Goal: Communication & Community: Answer question/provide support

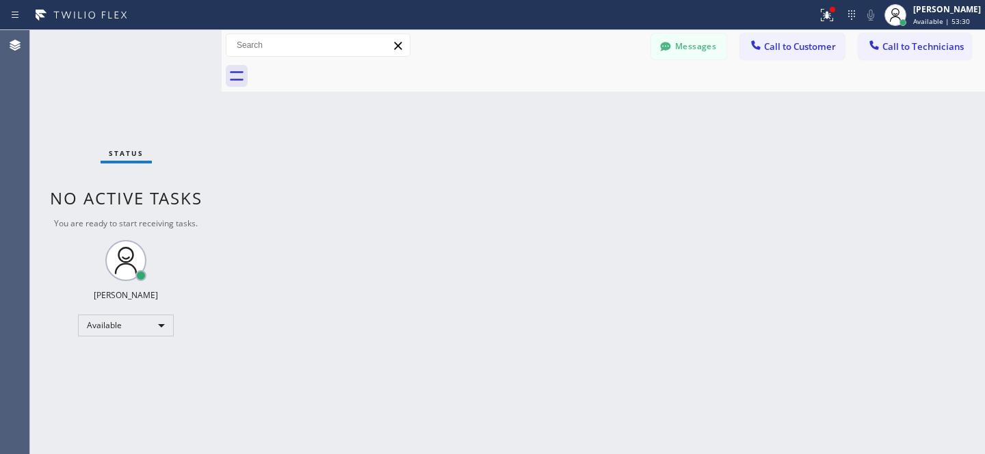
scroll to position [118, 0]
click at [697, 51] on button "Messages" at bounding box center [688, 47] width 75 height 26
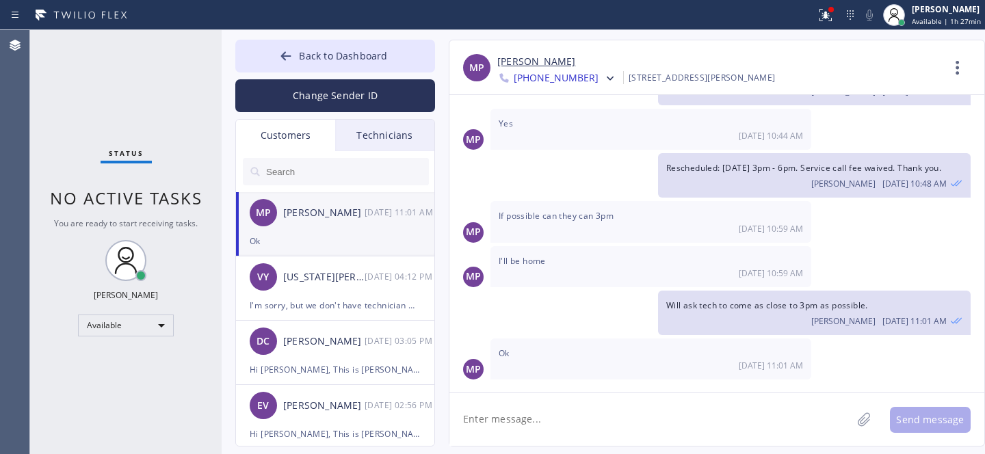
click at [341, 172] on input "text" at bounding box center [347, 171] width 164 height 27
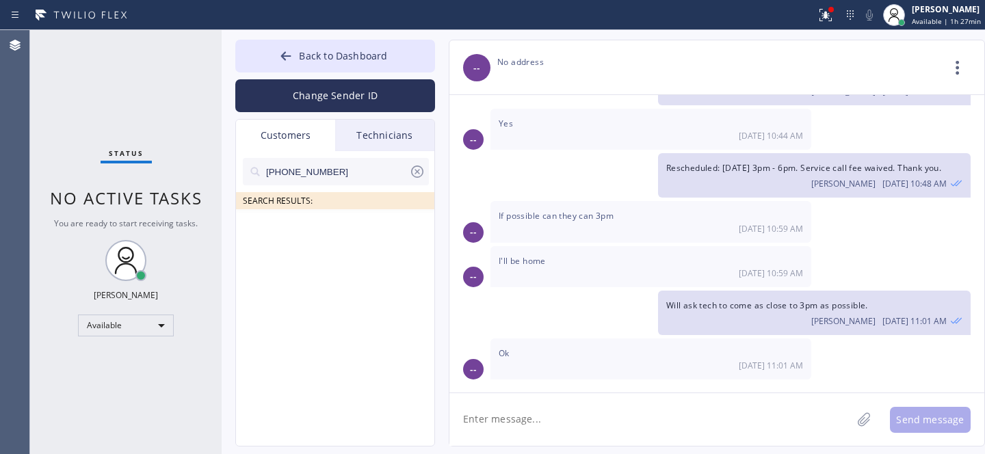
click at [270, 174] on input "[PHONE_NUMBER]" at bounding box center [337, 171] width 144 height 27
type input "[PHONE_NUMBER]"
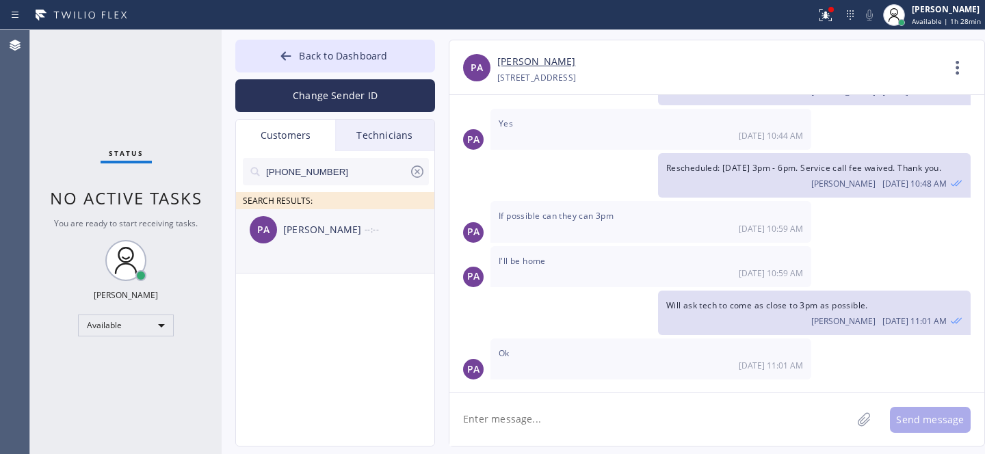
drag, startPoint x: 306, startPoint y: 234, endPoint x: 352, endPoint y: 220, distance: 47.8
click at [306, 234] on div "[PERSON_NAME]" at bounding box center [323, 230] width 81 height 16
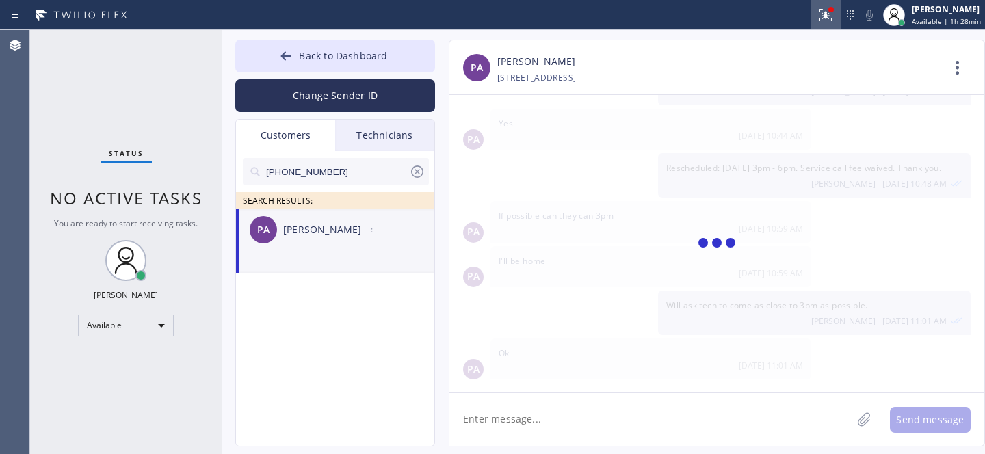
scroll to position [490, 0]
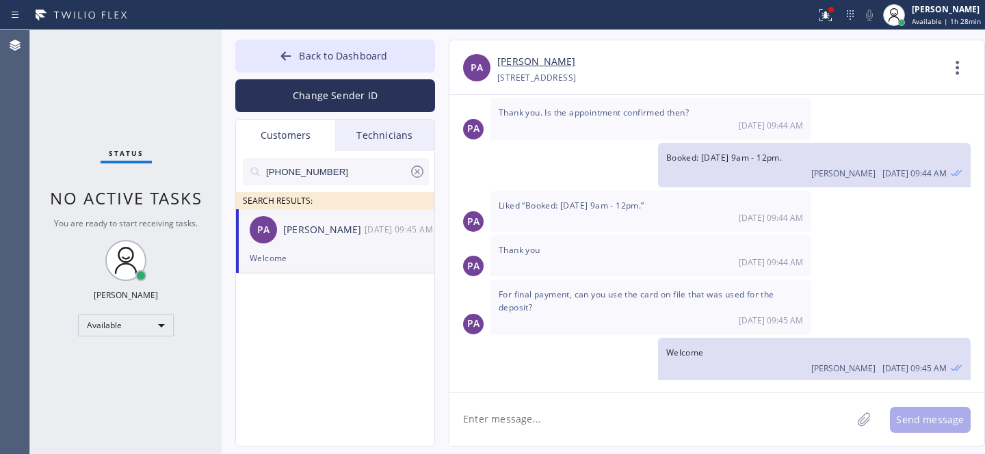
click at [307, 231] on div "[PERSON_NAME]" at bounding box center [323, 230] width 81 height 16
click at [532, 417] on textarea at bounding box center [650, 419] width 402 height 53
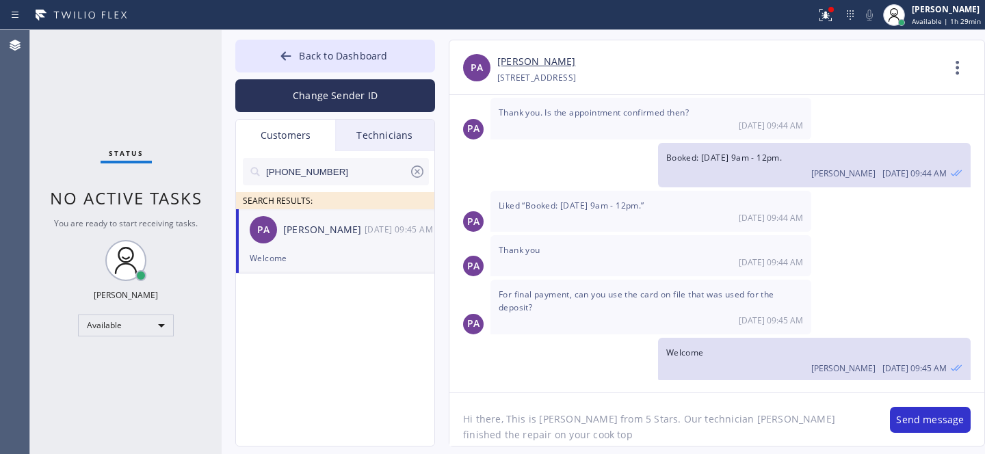
drag, startPoint x: 462, startPoint y: 434, endPoint x: 526, endPoint y: 448, distance: 65.7
click at [462, 433] on textarea "Hi there, This is [PERSON_NAME] from 5 Stars. Our technician [PERSON_NAME] fini…" at bounding box center [662, 419] width 427 height 53
click at [581, 420] on textarea "Hi there, This is [PERSON_NAME] from 5 Stars. Our technician [PERSON_NAME] fini…" at bounding box center [662, 419] width 427 height 53
click at [580, 434] on textarea "Hi there, This is [PERSON_NAME] from 5 Stars. Our technician [PERSON_NAME] fini…" at bounding box center [662, 419] width 427 height 53
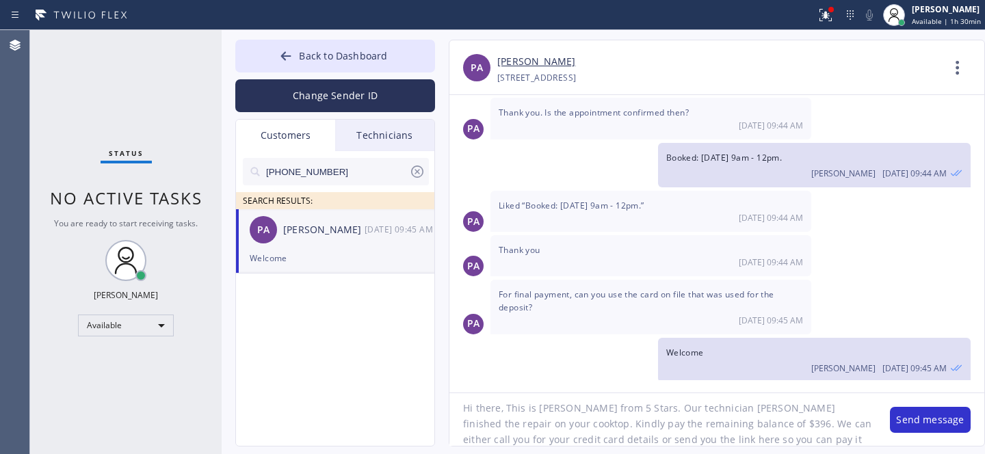
scroll to position [27, 0]
click at [807, 407] on textarea "Hi there, This is [PERSON_NAME] from 5 Stars. Our technician [PERSON_NAME] fini…" at bounding box center [662, 419] width 427 height 53
click at [583, 427] on textarea "Hi there, This is [PERSON_NAME] from 5 Stars. Our technician [PERSON_NAME] fini…" at bounding box center [662, 419] width 427 height 53
click at [643, 425] on textarea "Hi there, This is [PERSON_NAME] from 5 Stars. Our technician [PERSON_NAME] fini…" at bounding box center [662, 419] width 427 height 53
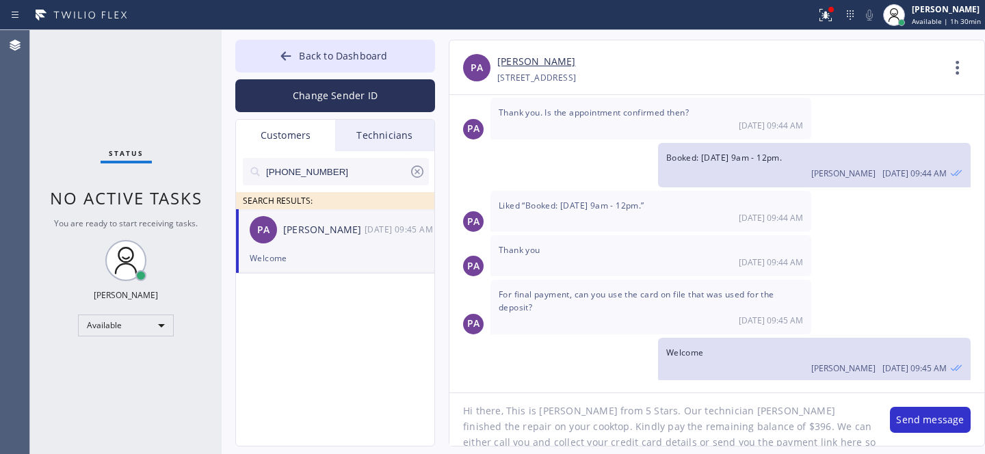
scroll to position [0, 0]
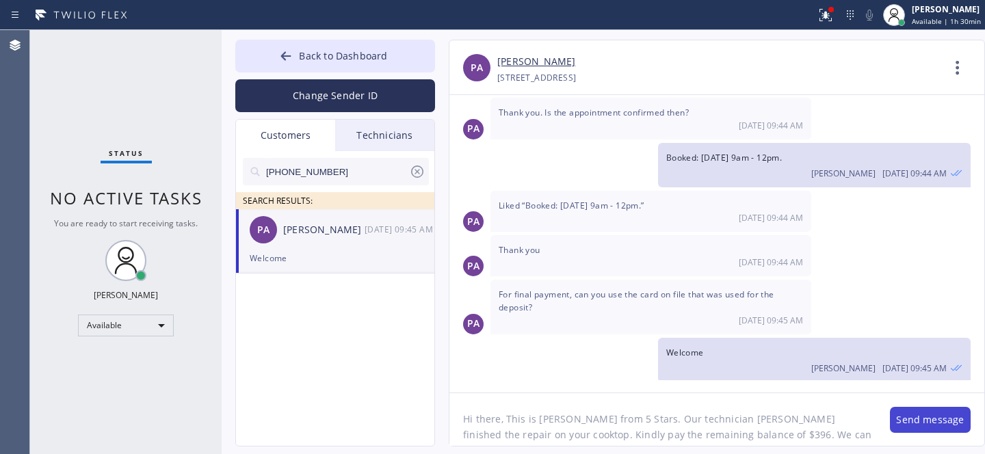
type textarea "Hi there, This is [PERSON_NAME] from 5 Stars. Our technician [PERSON_NAME] fini…"
click at [950, 421] on button "Send message" at bounding box center [929, 420] width 81 height 26
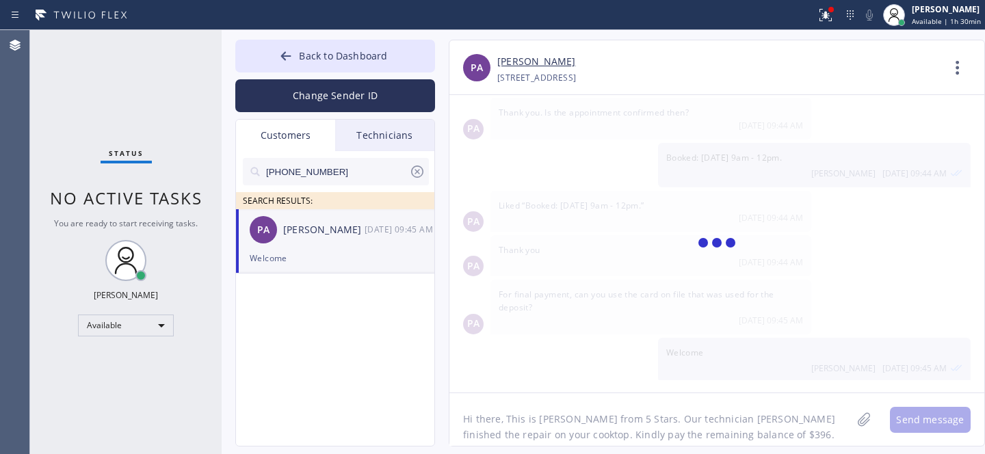
scroll to position [621, 0]
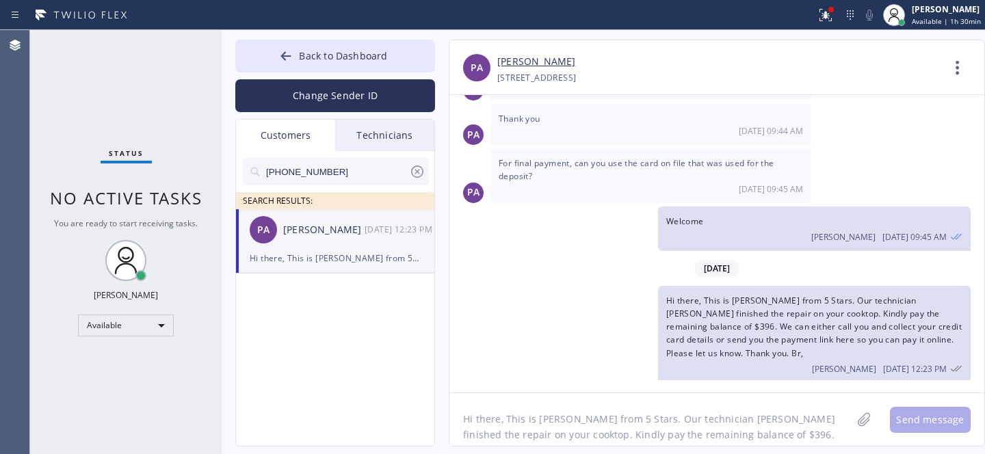
click at [418, 171] on icon at bounding box center [417, 171] width 16 height 16
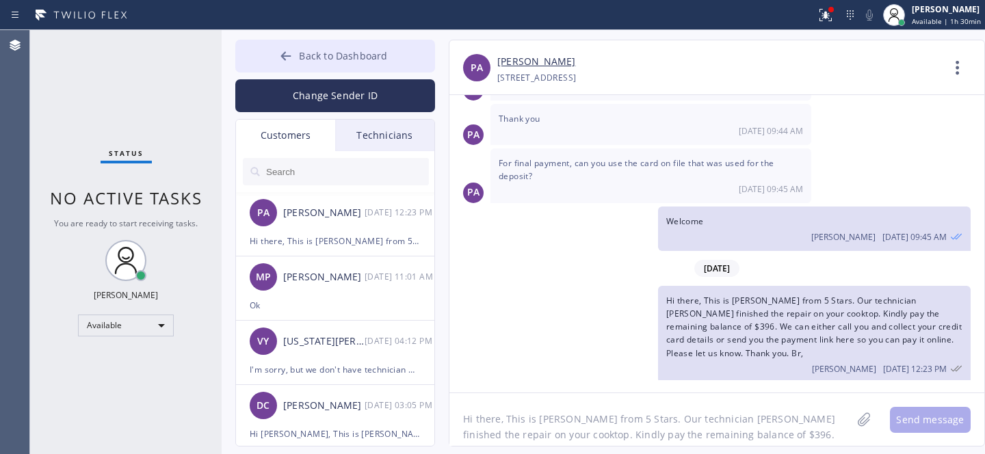
click at [312, 58] on span "Back to Dashboard" at bounding box center [343, 55] width 88 height 13
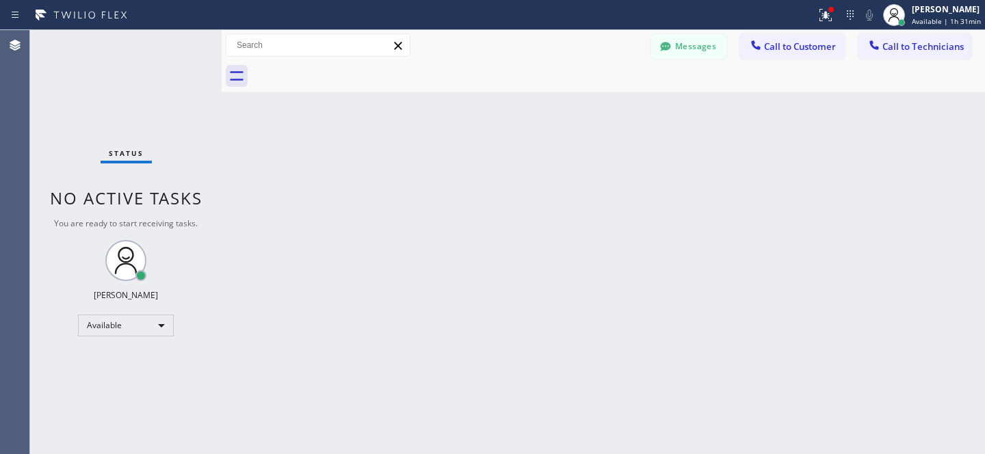
click at [716, 36] on button "Messages" at bounding box center [688, 47] width 75 height 26
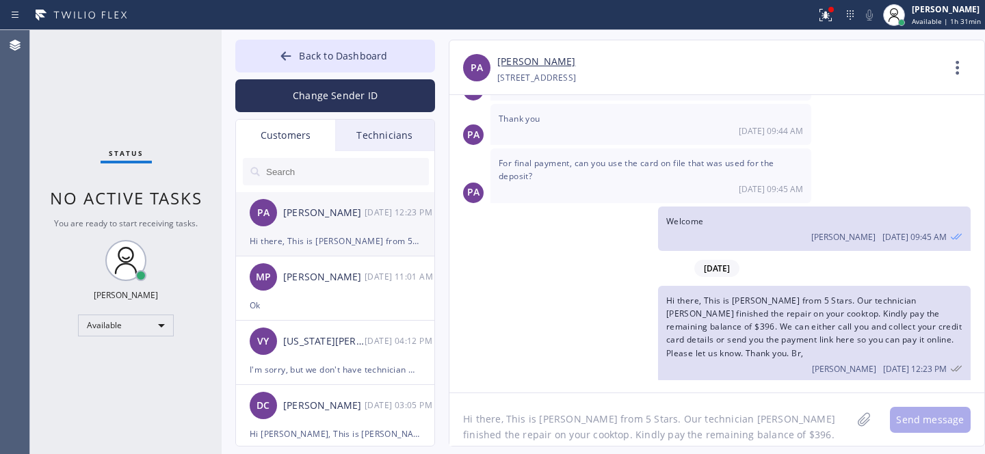
click at [332, 240] on div "Hi there, This is [PERSON_NAME] from 5 Stars. Our technician [PERSON_NAME] fini…" at bounding box center [335, 241] width 171 height 16
click at [310, 48] on button "Back to Dashboard" at bounding box center [335, 56] width 200 height 33
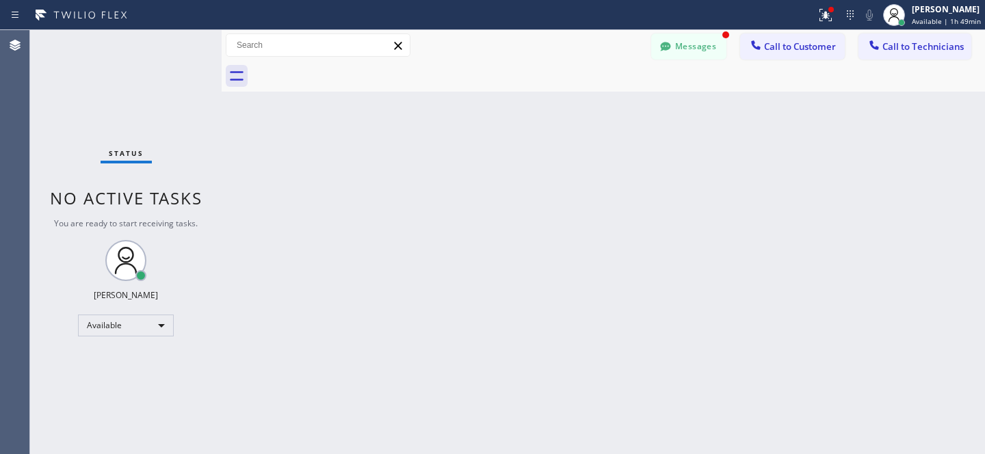
scroll to position [709, 0]
click at [677, 44] on button "Messages" at bounding box center [688, 47] width 75 height 26
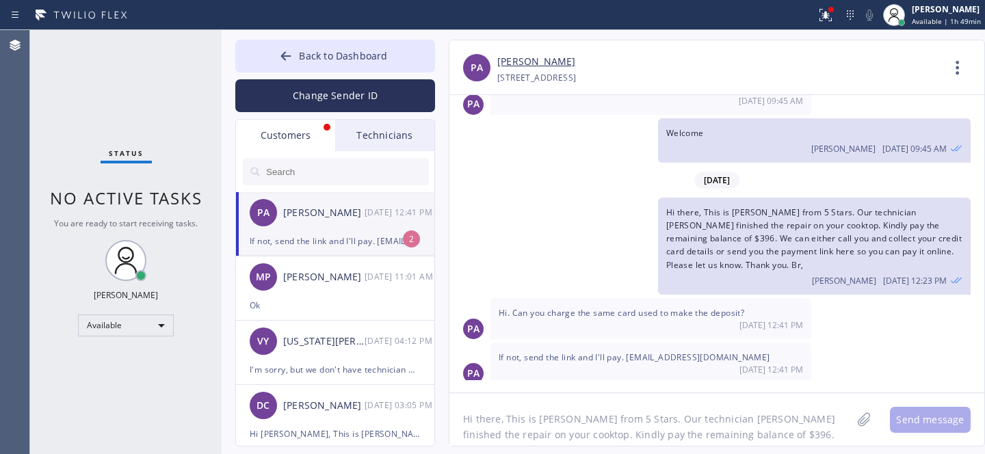
click at [302, 222] on div "PA [PERSON_NAME] [DATE] 12:41 PM" at bounding box center [336, 212] width 200 height 41
click at [615, 404] on textarea "Hi there, This is [PERSON_NAME] from 5 Stars. Our technician [PERSON_NAME] fini…" at bounding box center [650, 419] width 402 height 53
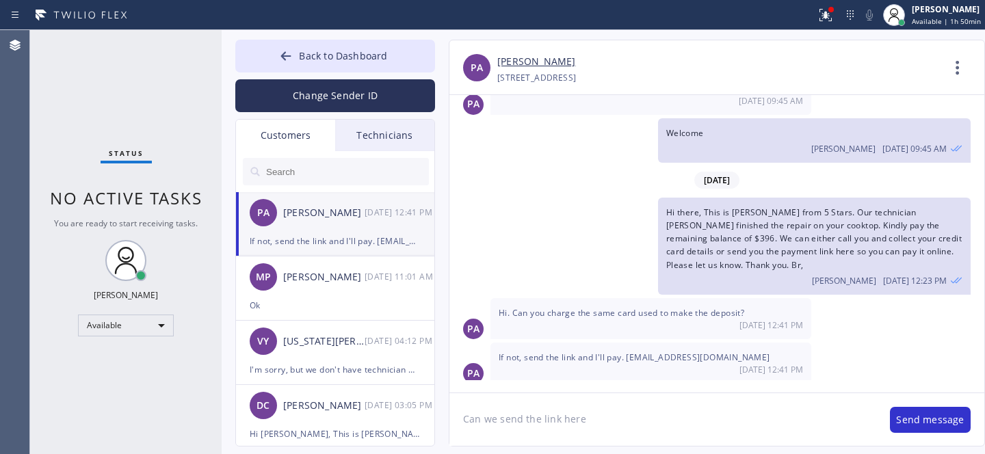
type textarea "Can we send the link here?"
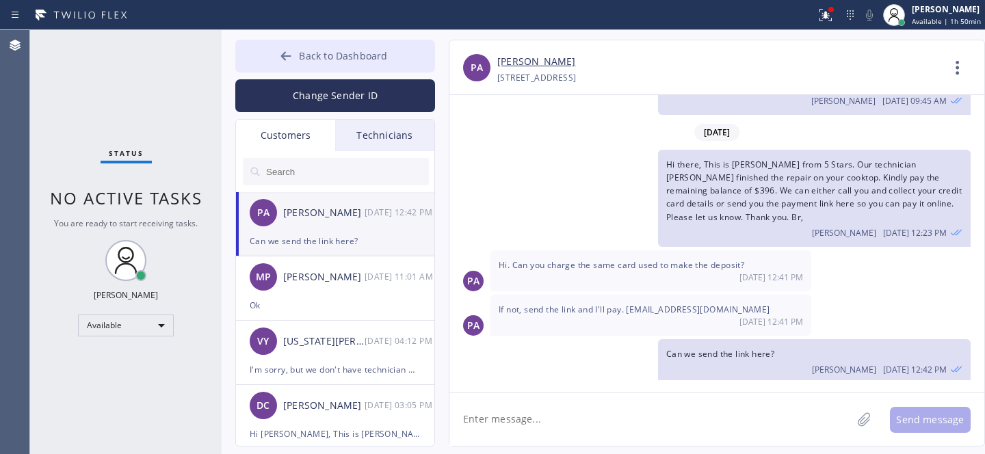
click at [306, 62] on button "Back to Dashboard" at bounding box center [335, 56] width 200 height 33
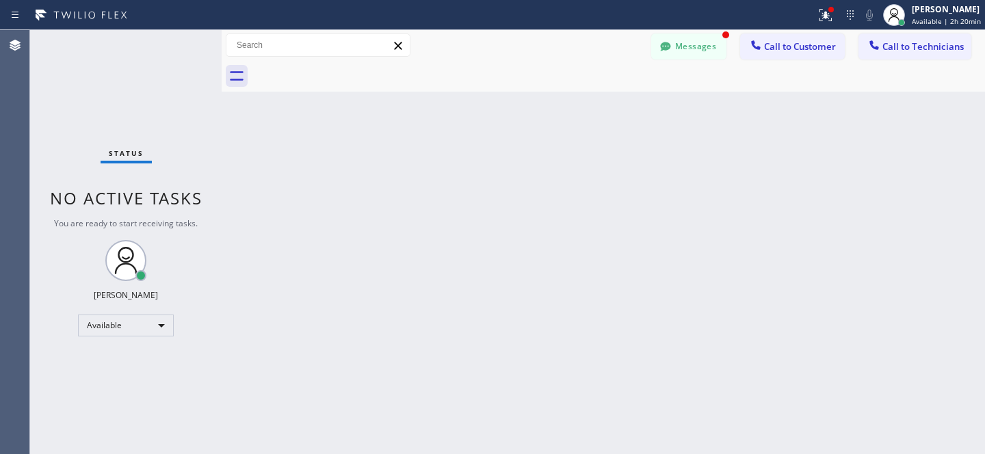
scroll to position [801, 0]
click at [680, 51] on button "Messages" at bounding box center [688, 47] width 75 height 26
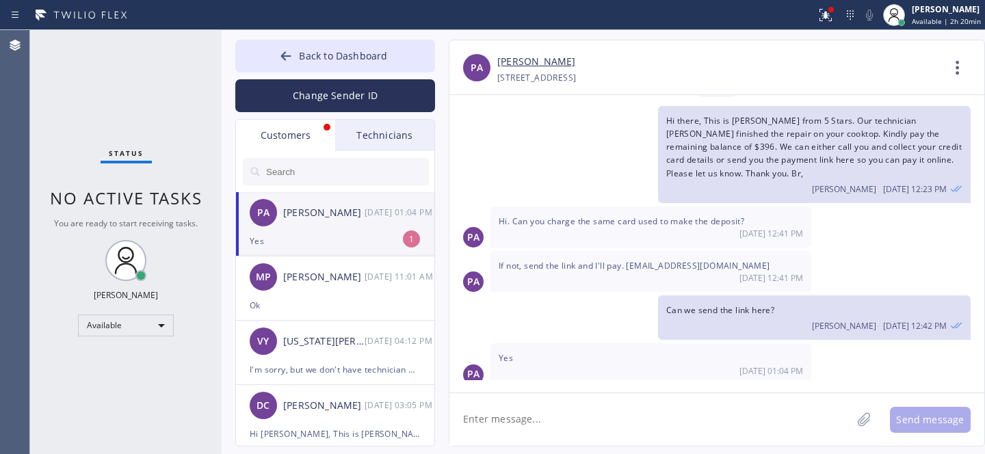
click at [328, 232] on div "PA [PERSON_NAME] [DATE] 01:04 PM" at bounding box center [336, 212] width 200 height 41
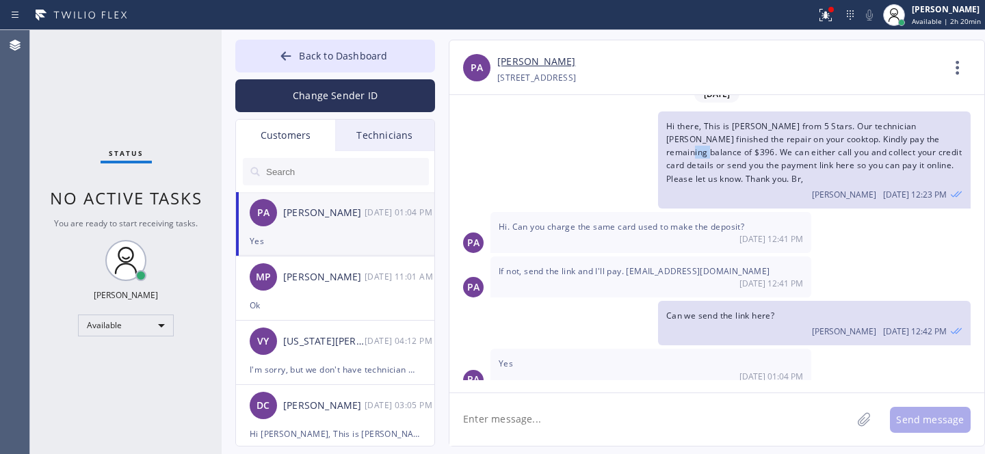
drag, startPoint x: 914, startPoint y: 133, endPoint x: 931, endPoint y: 131, distance: 17.3
click at [931, 131] on span "Hi there, This is [PERSON_NAME] from 5 Stars. Our technician [PERSON_NAME] fini…" at bounding box center [813, 152] width 295 height 64
copy span "$396"
click at [321, 57] on span "Back to Dashboard" at bounding box center [343, 55] width 88 height 13
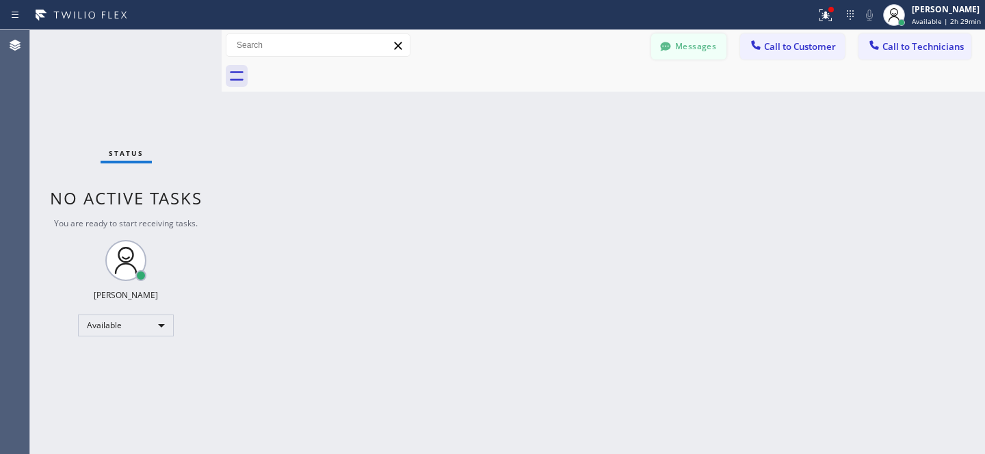
click at [679, 49] on button "Messages" at bounding box center [688, 47] width 75 height 26
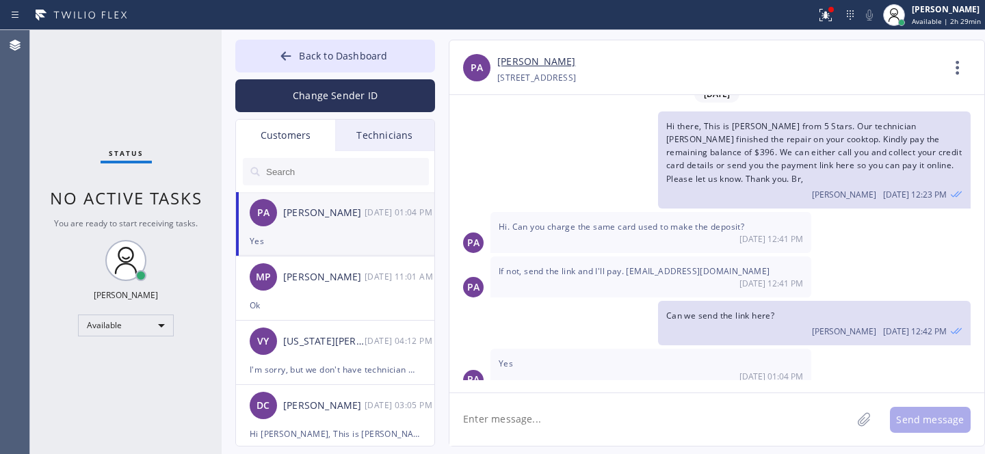
click at [308, 215] on div "[PERSON_NAME]" at bounding box center [323, 213] width 81 height 16
click at [515, 404] on textarea at bounding box center [650, 419] width 402 height 53
type textarea "here you go"
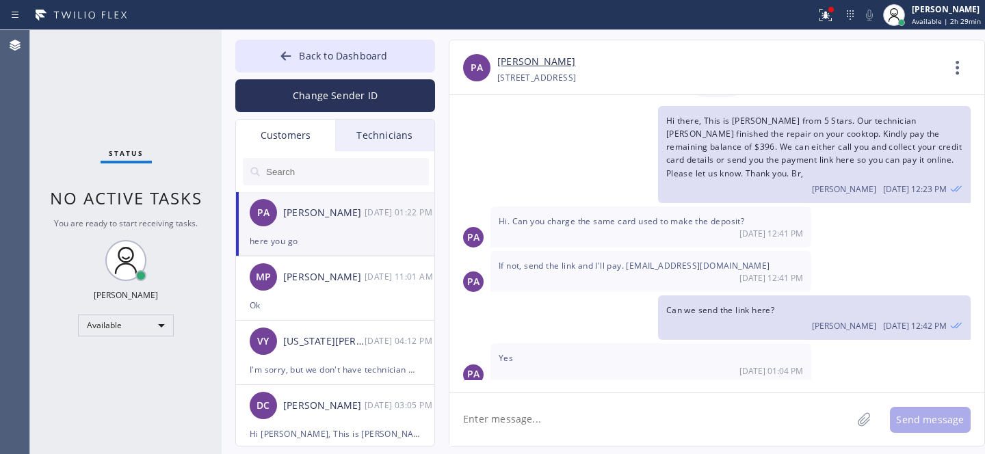
scroll to position [848, 0]
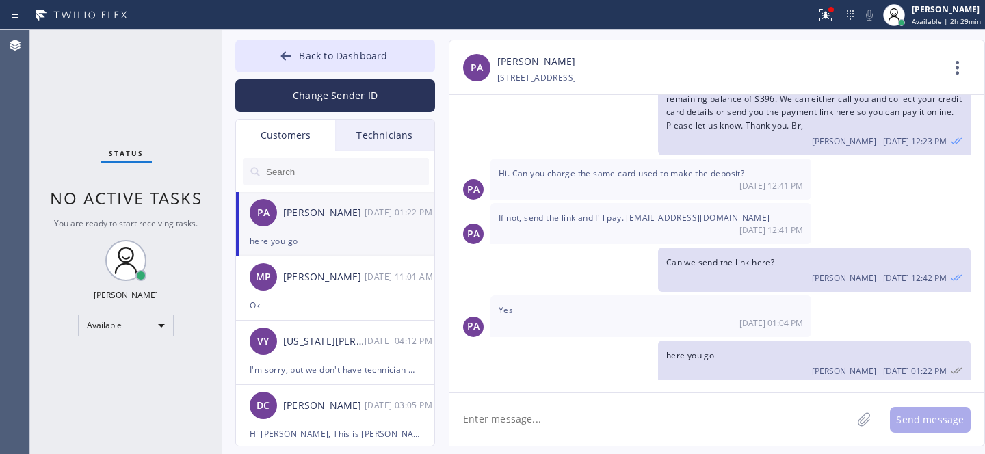
paste textarea "[URL][DOMAIN_NAME]"
type textarea "[URL][DOMAIN_NAME]"
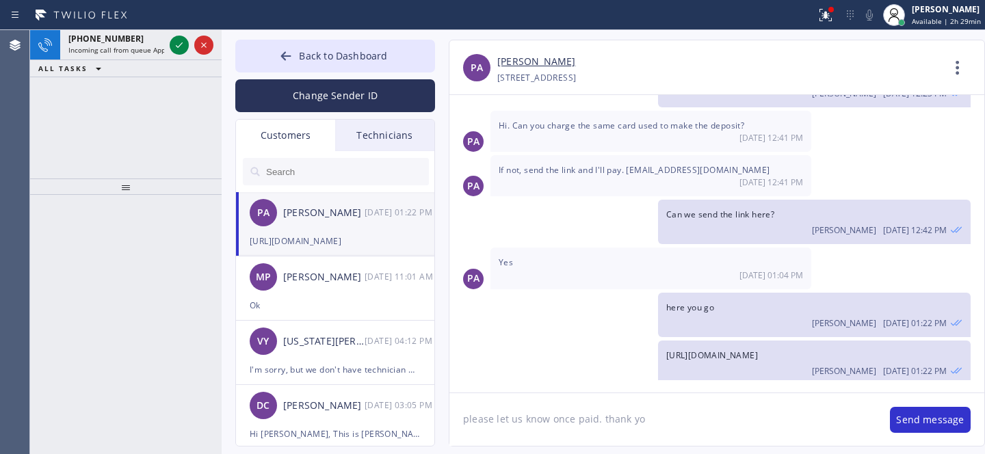
type textarea "please let us know once paid. thank you"
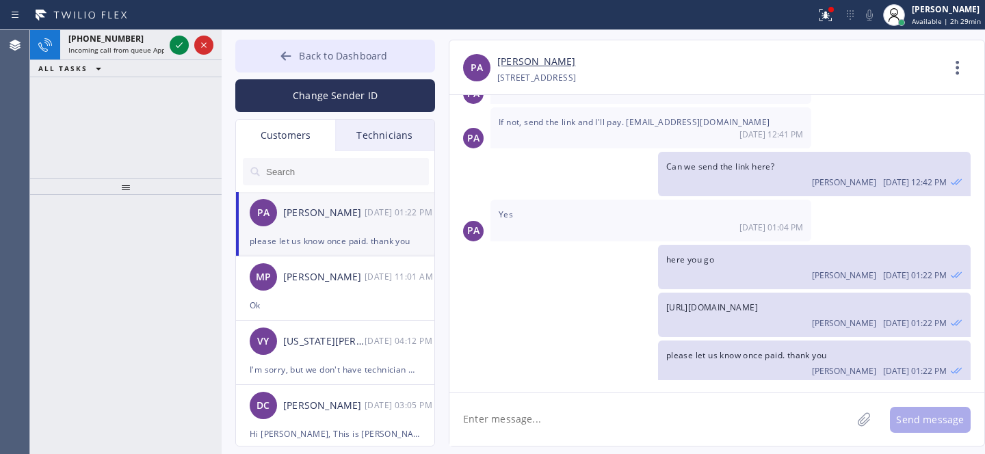
click at [288, 55] on icon at bounding box center [286, 56] width 14 height 14
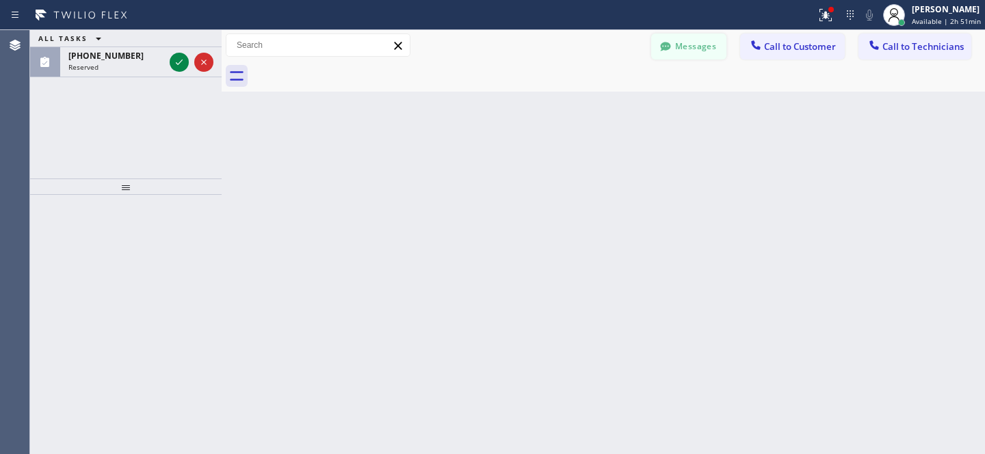
click at [679, 57] on button "Messages" at bounding box center [688, 47] width 75 height 26
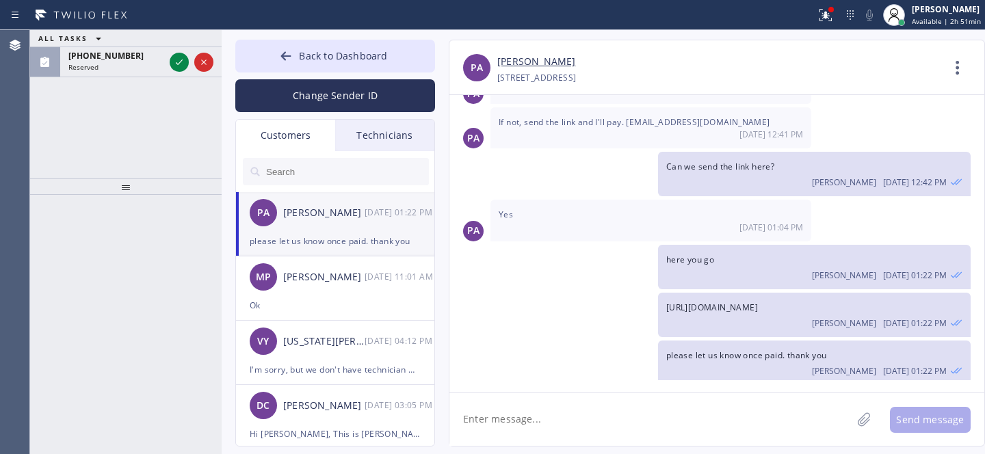
click at [292, 61] on icon at bounding box center [286, 56] width 14 height 14
